Goal: Information Seeking & Learning: Learn about a topic

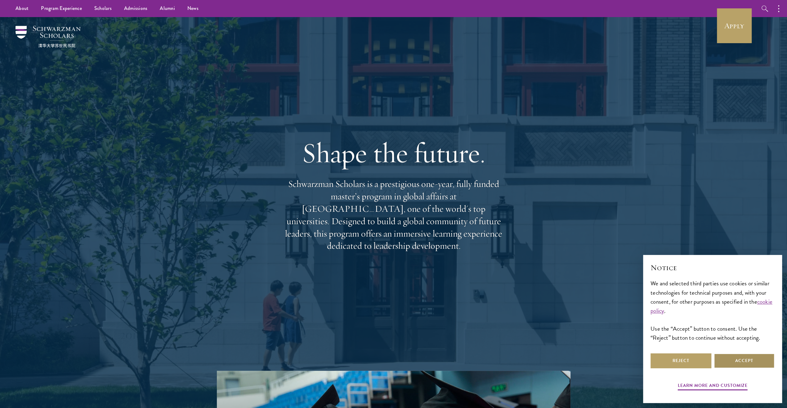
click at [747, 360] on button "Accept" at bounding box center [744, 360] width 61 height 15
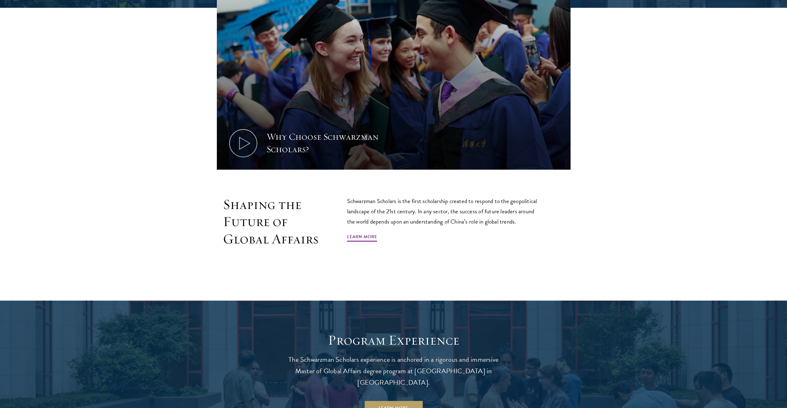
scroll to position [415, 0]
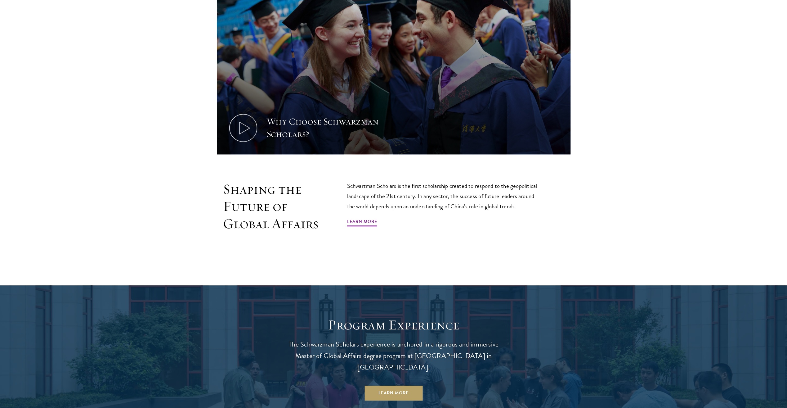
click at [675, 123] on section "Why Choose Schwarzman Scholars? Shaping the Future of Global Affairs Schwarzman…" at bounding box center [393, 107] width 787 height 305
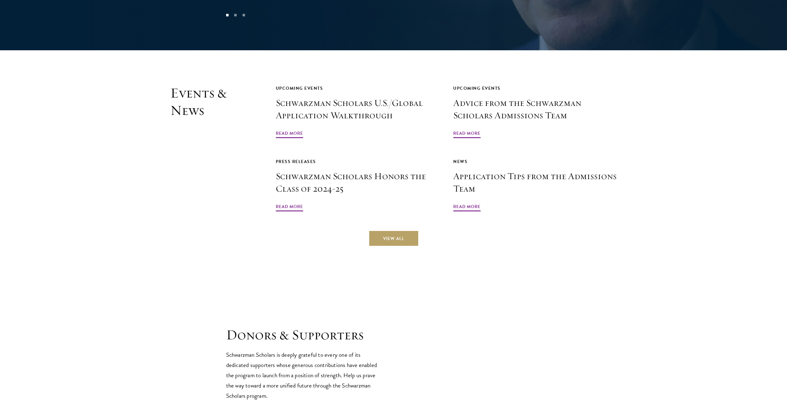
scroll to position [1578, 0]
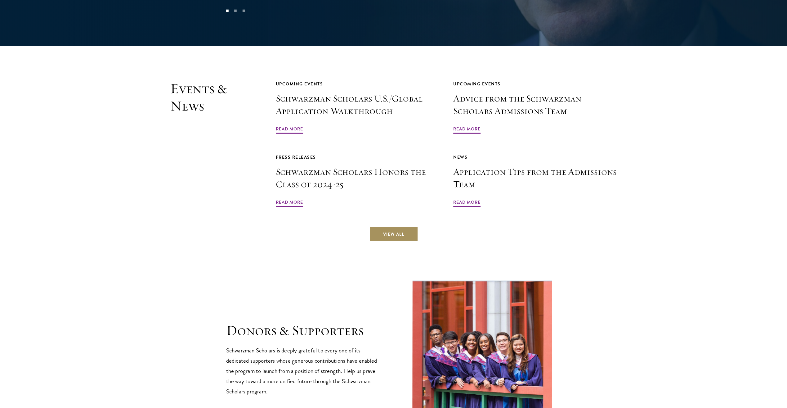
click at [393, 226] on link "View All" at bounding box center [393, 233] width 49 height 15
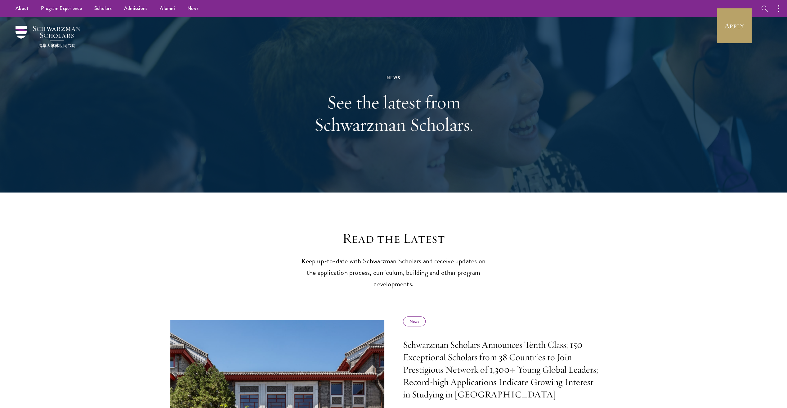
click at [412, 279] on p "Keep up-to-date with Schwarzman Scholars and receive updates on the application…" at bounding box center [393, 272] width 192 height 34
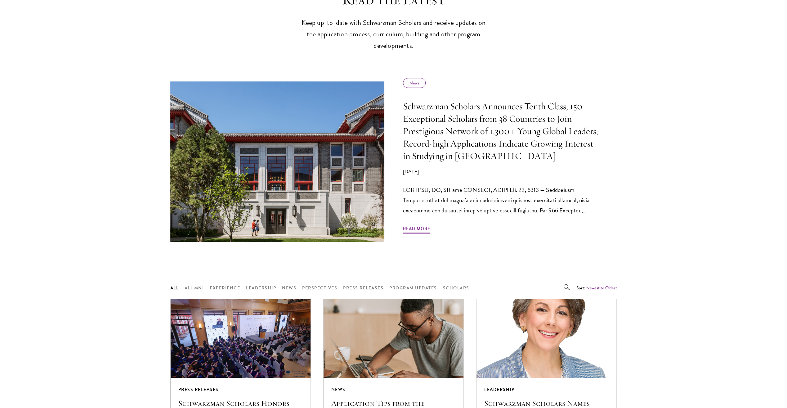
scroll to position [248, 0]
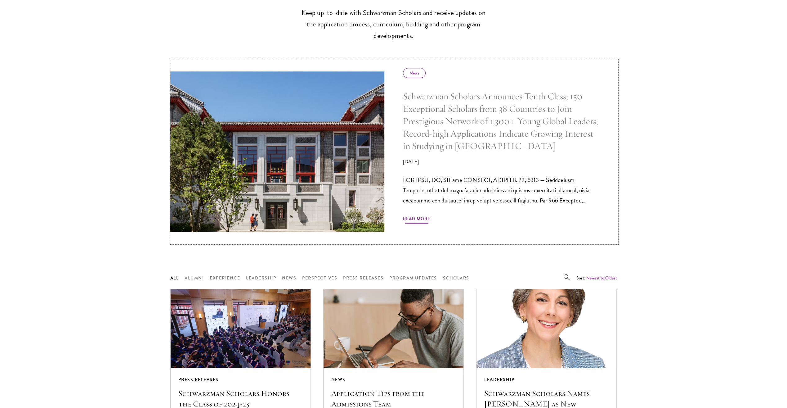
click at [413, 218] on span "Read More" at bounding box center [416, 220] width 27 height 10
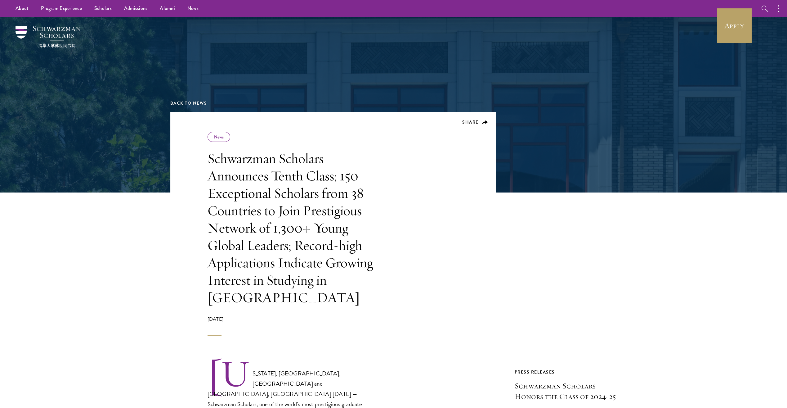
click at [408, 222] on header "Share News Schwarzman Scholars Announces Tenth Class; 150 Exceptional Scholars …" at bounding box center [333, 224] width 326 height 224
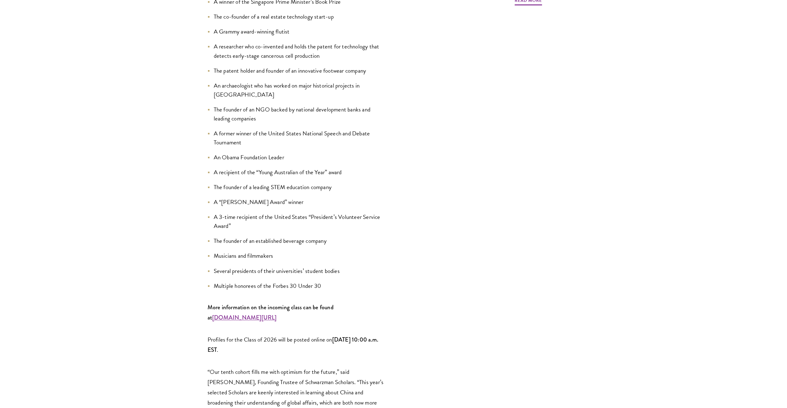
scroll to position [695, 0]
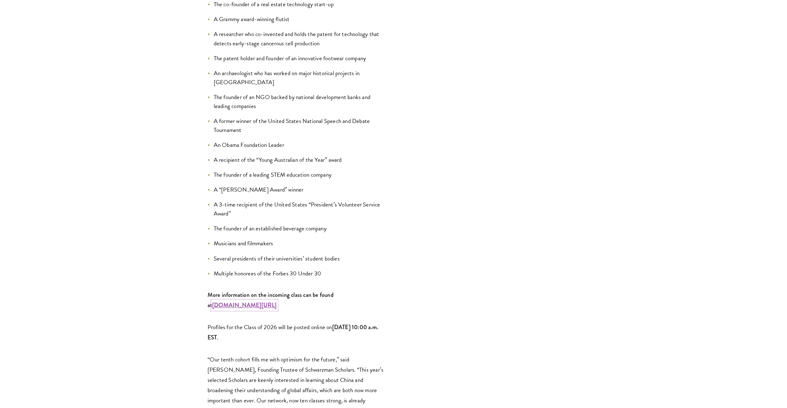
click at [277, 301] on strong "www.schwarzmanscholars.org/scholars" at bounding box center [244, 305] width 65 height 8
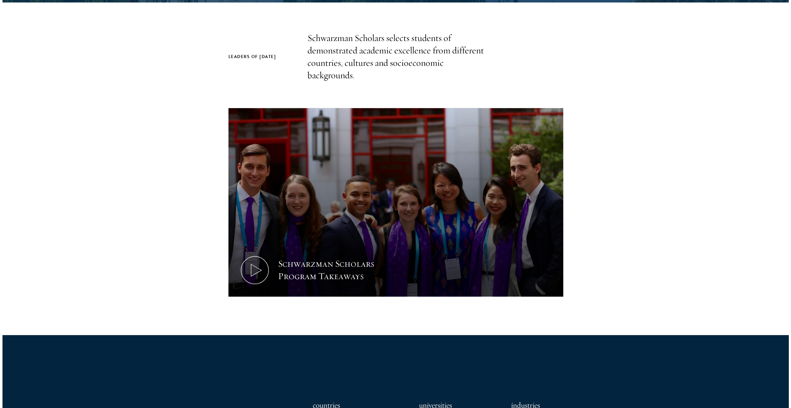
scroll to position [192, 0]
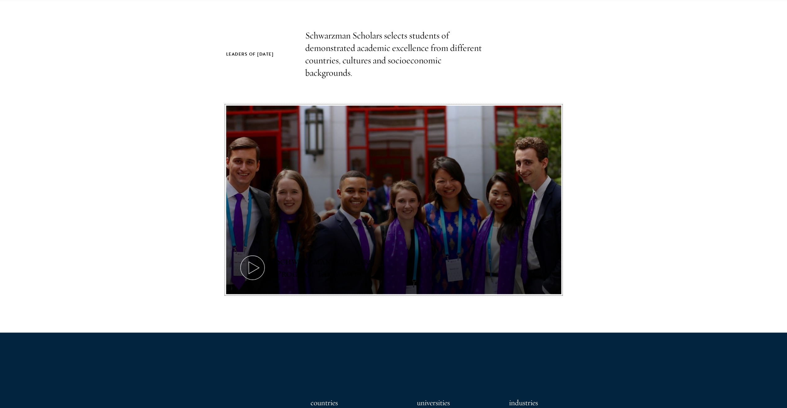
click at [257, 265] on icon at bounding box center [253, 267] width 28 height 28
